Goal: Task Accomplishment & Management: Use online tool/utility

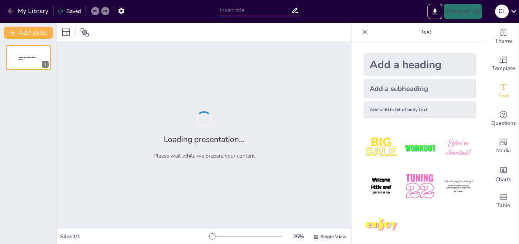
type input "New Sendsteps"
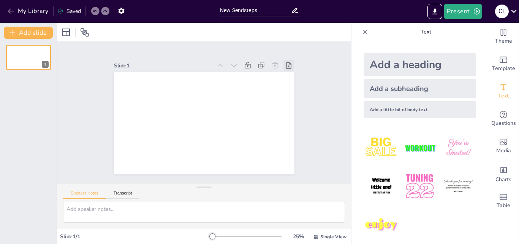
click at [286, 64] on icon at bounding box center [288, 65] width 5 height 6
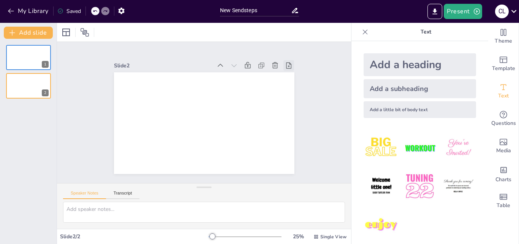
click at [285, 64] on icon at bounding box center [289, 66] width 8 height 8
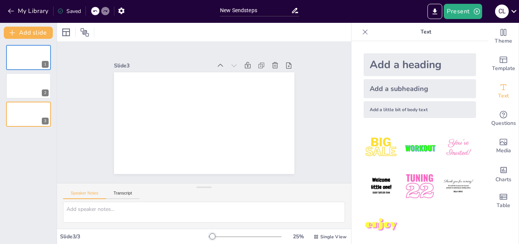
scroll to position [4, 0]
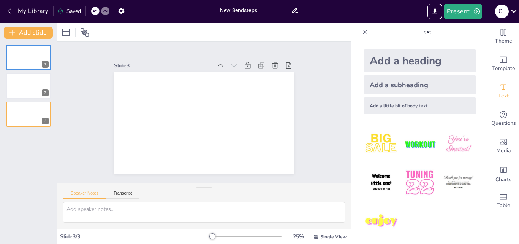
click at [443, 86] on div "Add a subheading" at bounding box center [420, 84] width 113 height 19
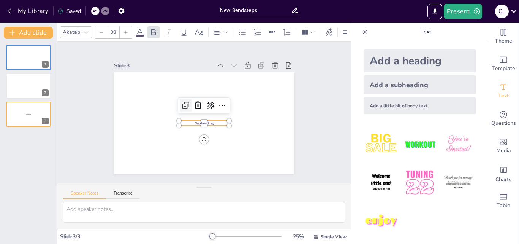
click at [182, 105] on icon at bounding box center [187, 103] width 10 height 10
click at [118, 193] on button "Transcript" at bounding box center [123, 194] width 34 height 8
click at [114, 193] on button "Transcript" at bounding box center [123, 194] width 34 height 8
click at [382, 58] on div "Add a heading" at bounding box center [420, 60] width 113 height 23
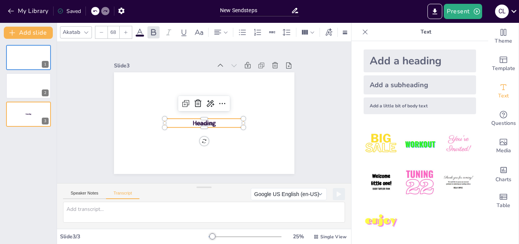
click at [379, 104] on div "Add a little bit of body text" at bounding box center [420, 105] width 113 height 17
type input "26"
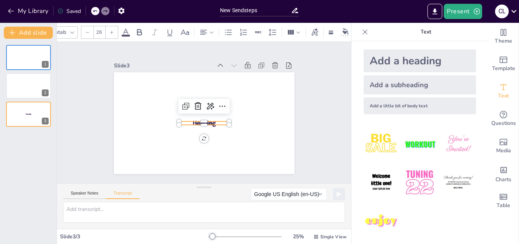
scroll to position [0, 0]
click at [84, 29] on icon at bounding box center [86, 32] width 6 height 6
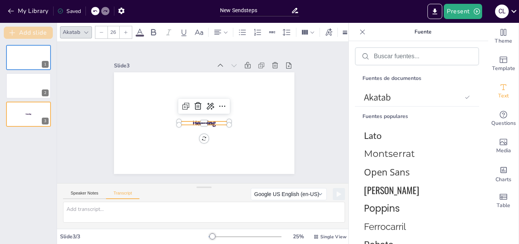
click at [11, 32] on icon "button" at bounding box center [12, 33] width 8 height 8
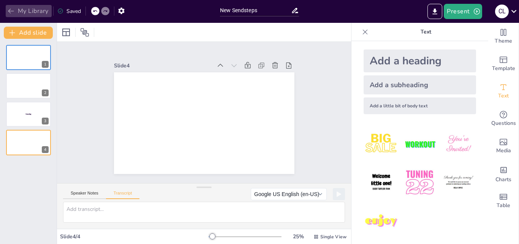
click at [9, 10] on icon "button" at bounding box center [11, 11] width 8 height 8
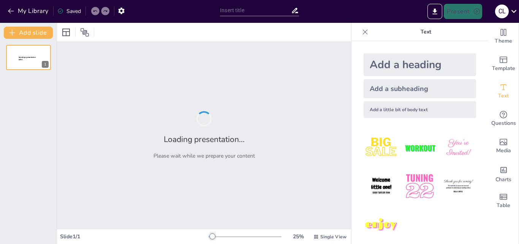
type input "New Sendsteps"
